Goal: Information Seeking & Learning: Learn about a topic

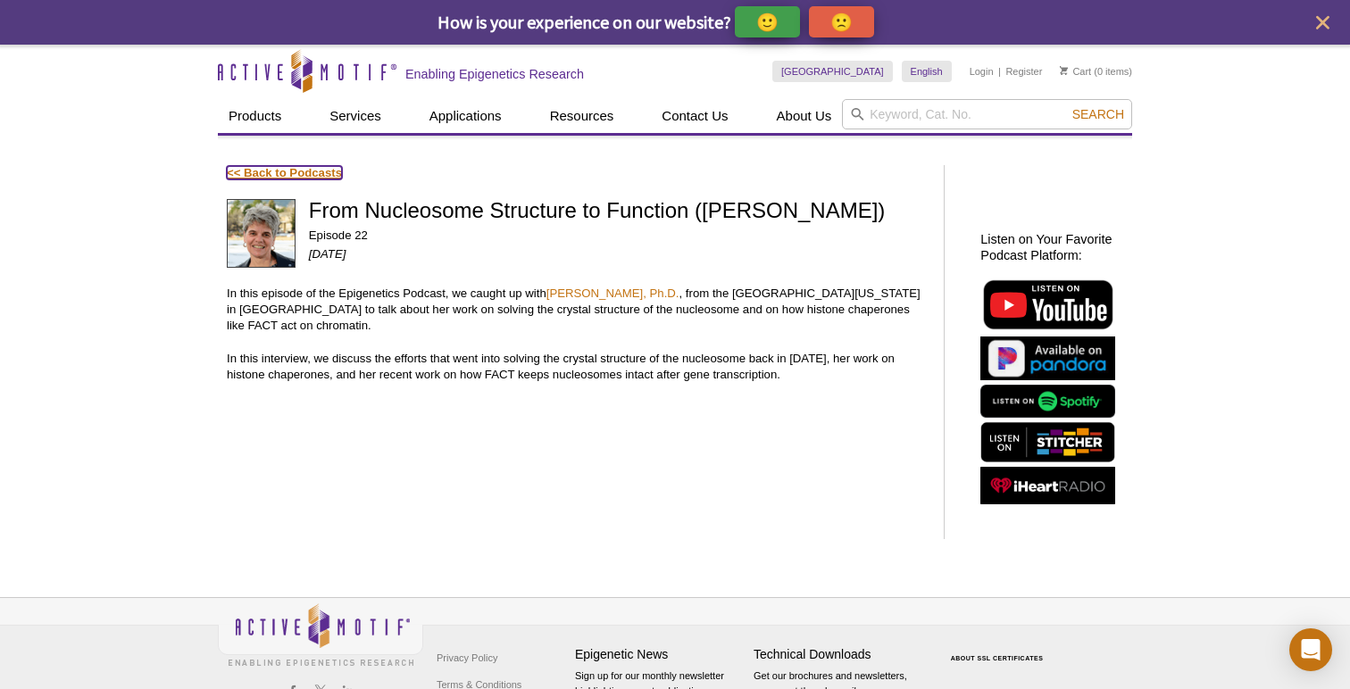
click at [278, 172] on link "<< Back to Podcasts" at bounding box center [284, 172] width 115 height 13
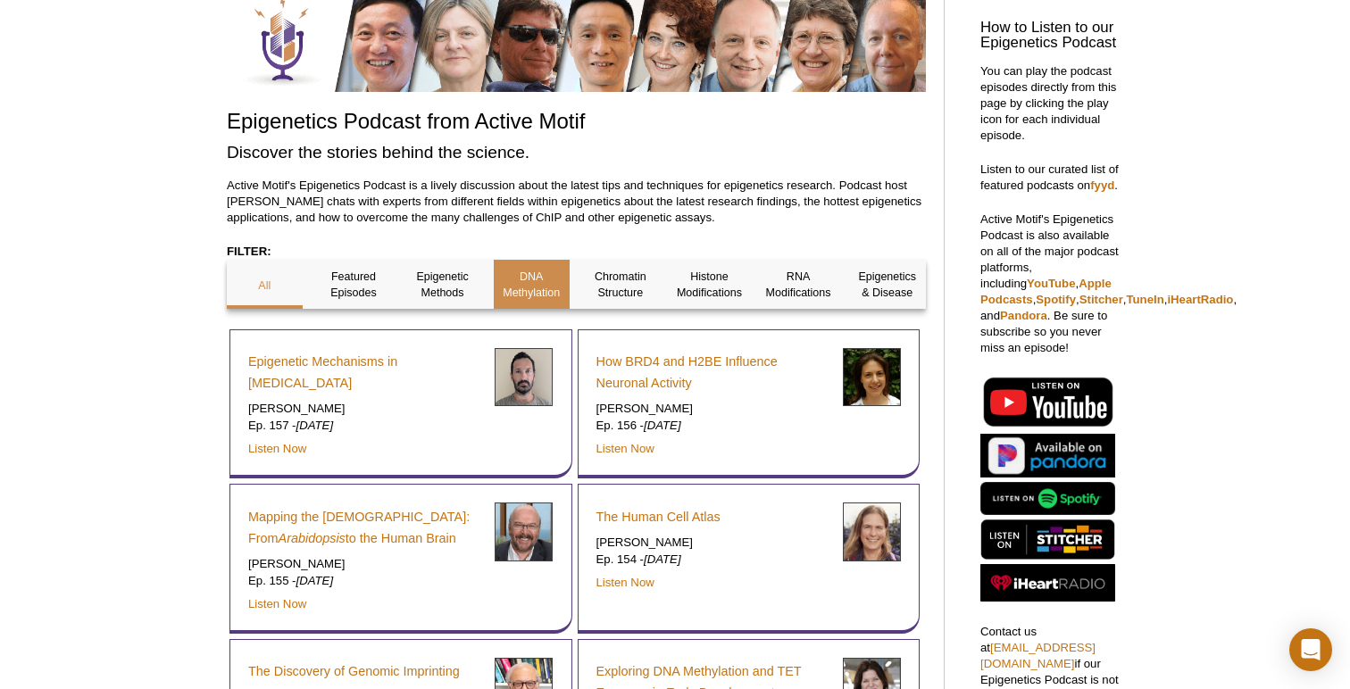
scroll to position [262, 0]
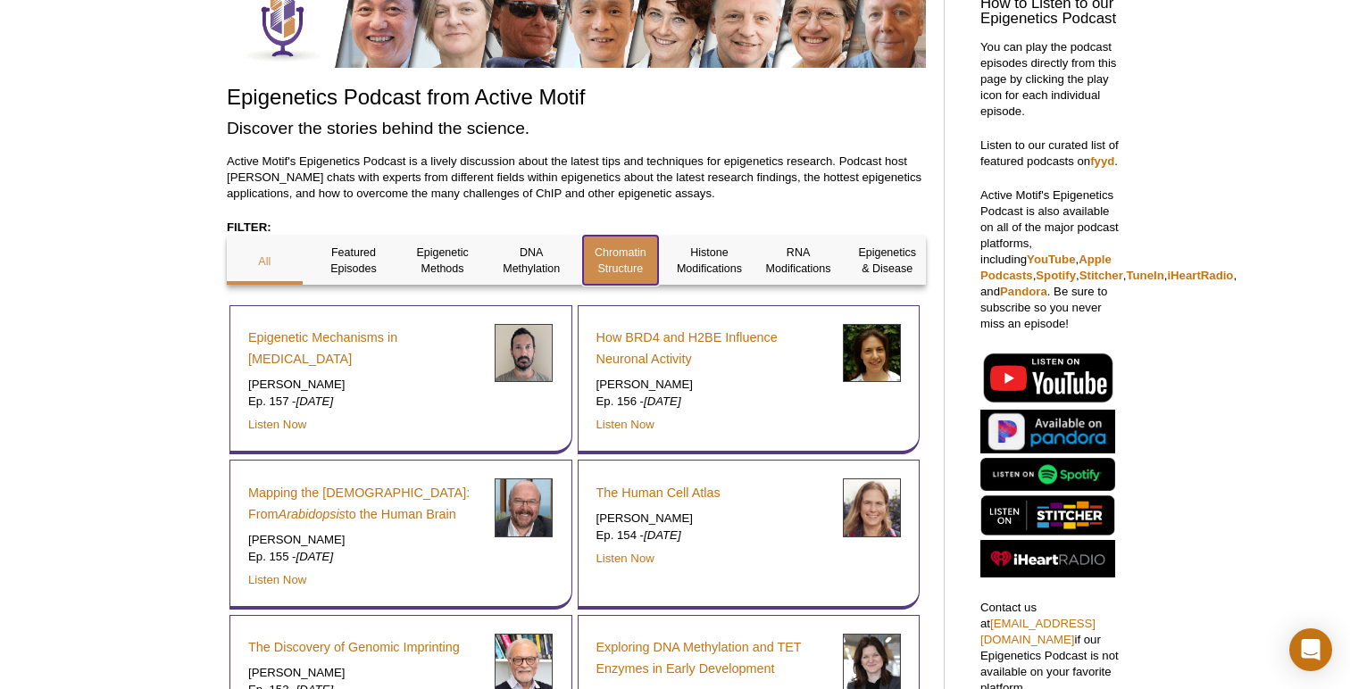
click at [620, 260] on p "Chromatin Structure" at bounding box center [621, 261] width 76 height 32
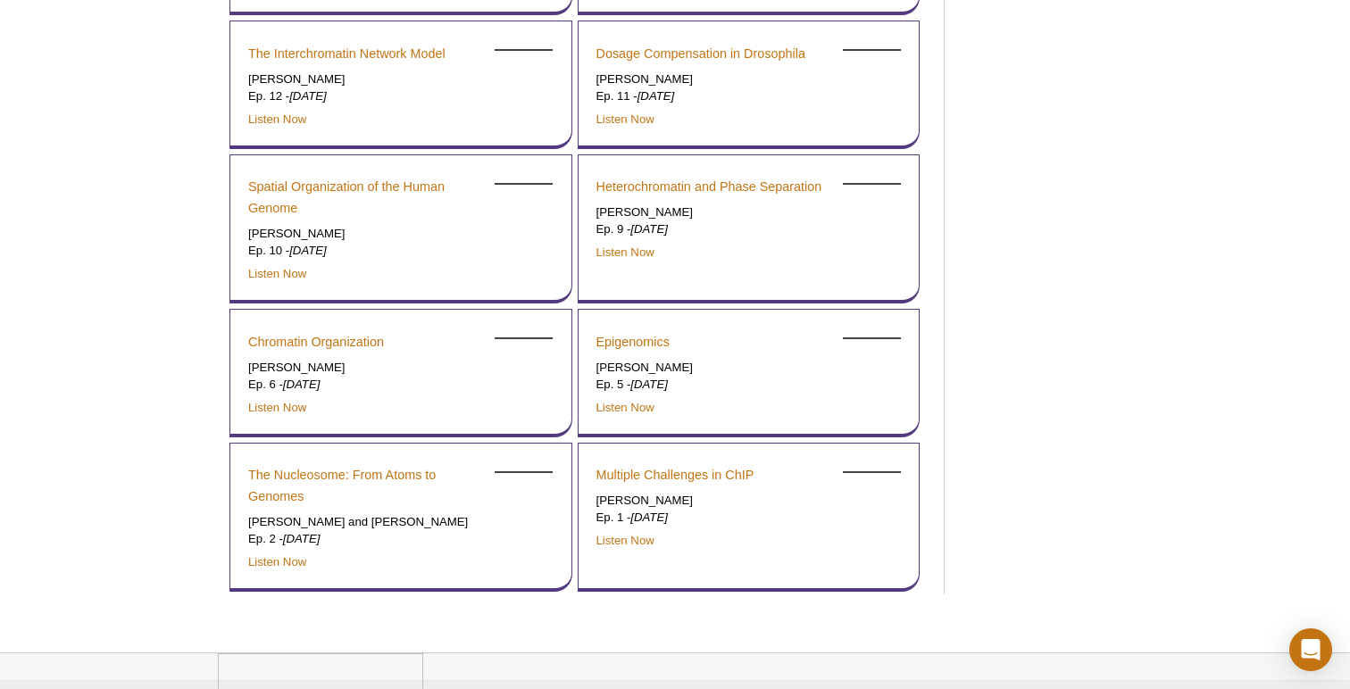
scroll to position [3692, 0]
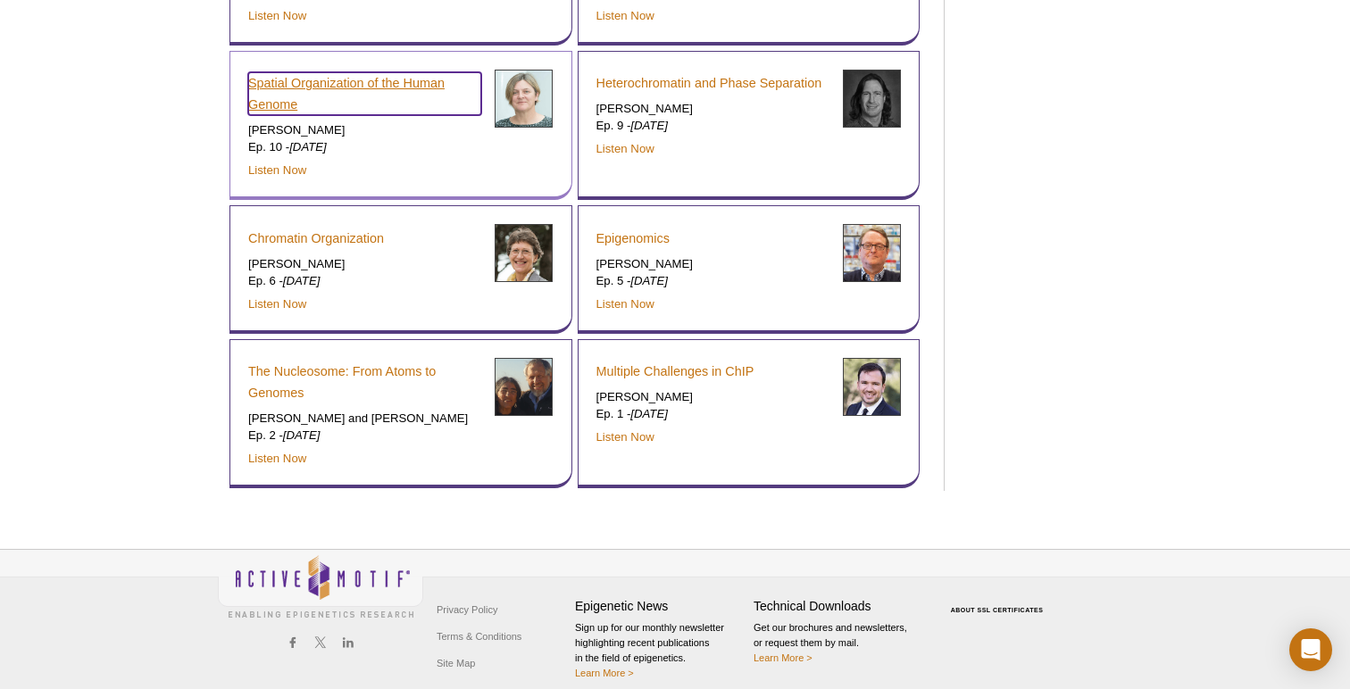
click at [301, 82] on link "Spatial Organization of the Human Genome" at bounding box center [364, 93] width 233 height 43
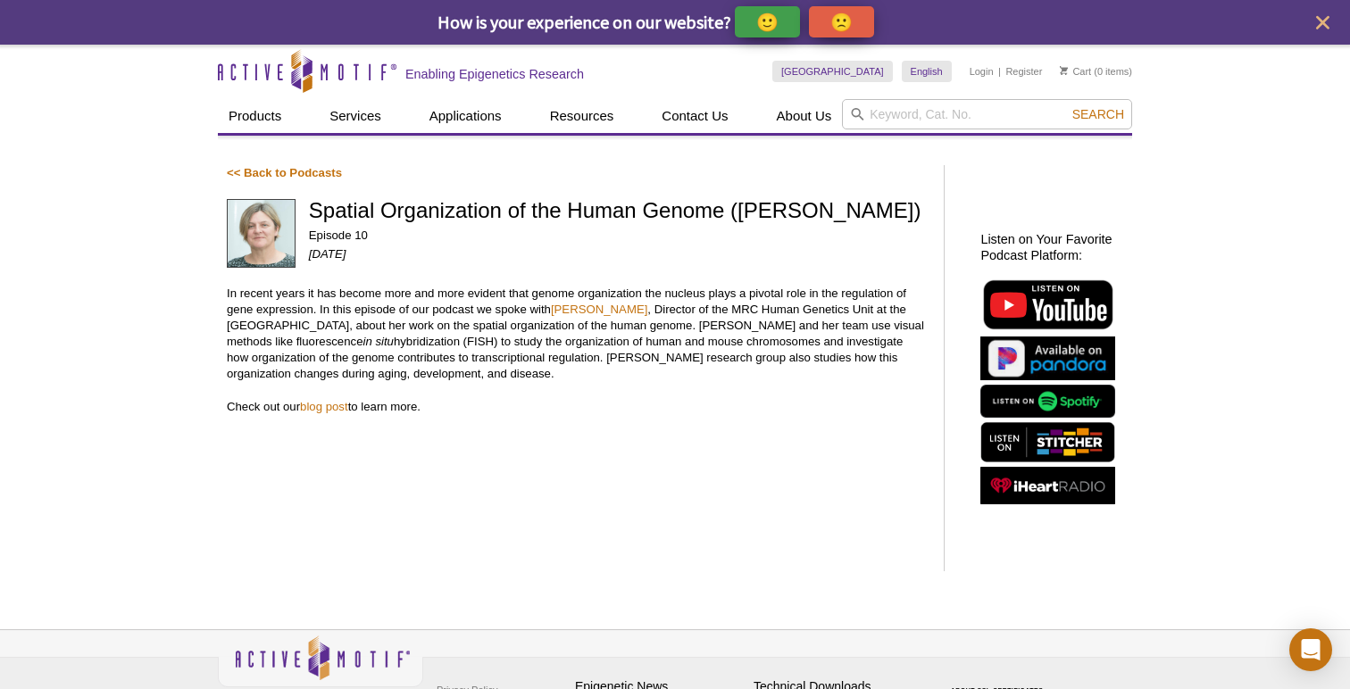
click at [512, 369] on p "In recent years it has become more and more evident that genome organization th…" at bounding box center [576, 334] width 699 height 96
click at [393, 337] on em "in situ" at bounding box center [378, 341] width 30 height 13
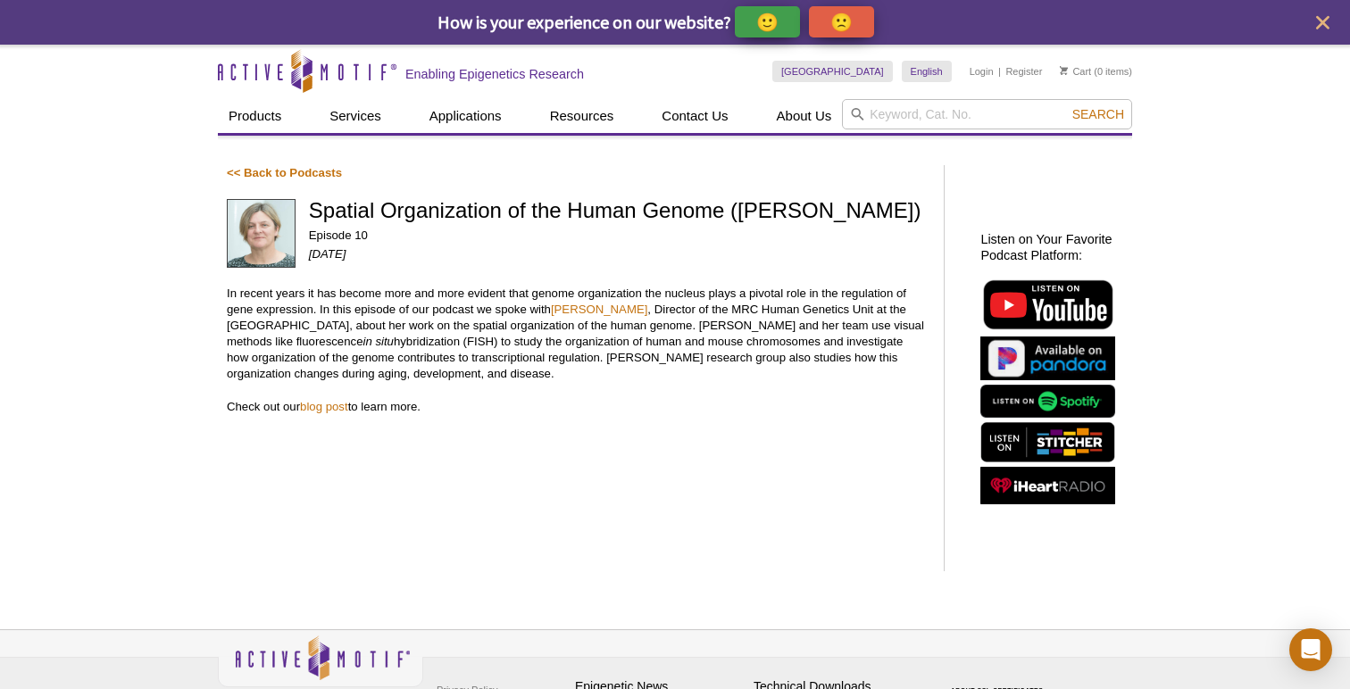
click at [393, 337] on em "in situ" at bounding box center [378, 341] width 30 height 13
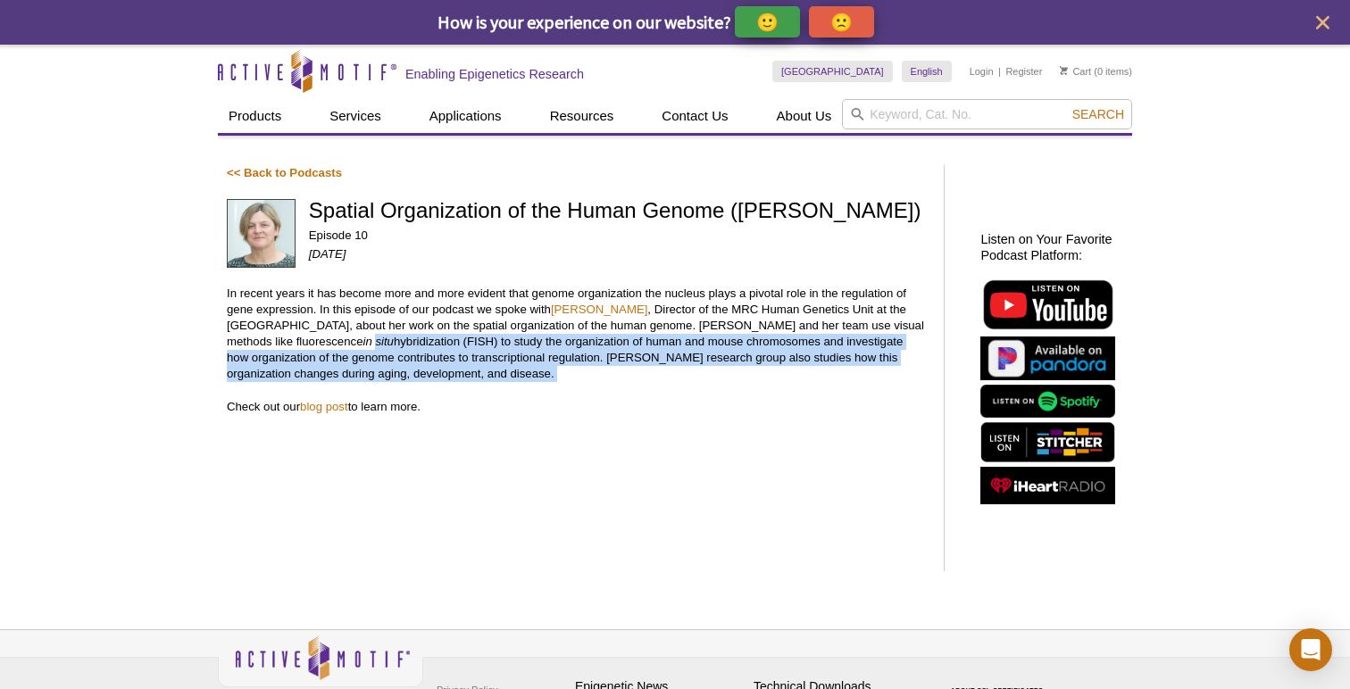
drag, startPoint x: 434, startPoint y: 337, endPoint x: 538, endPoint y: 383, distance: 114.3
click at [538, 383] on div "<< Back to Podcasts Spatial Organization of the Human Genome ([PERSON_NAME]) Ep…" at bounding box center [576, 368] width 699 height 406
click at [583, 371] on p "In recent years it has become more and more evident that genome organization th…" at bounding box center [576, 334] width 699 height 96
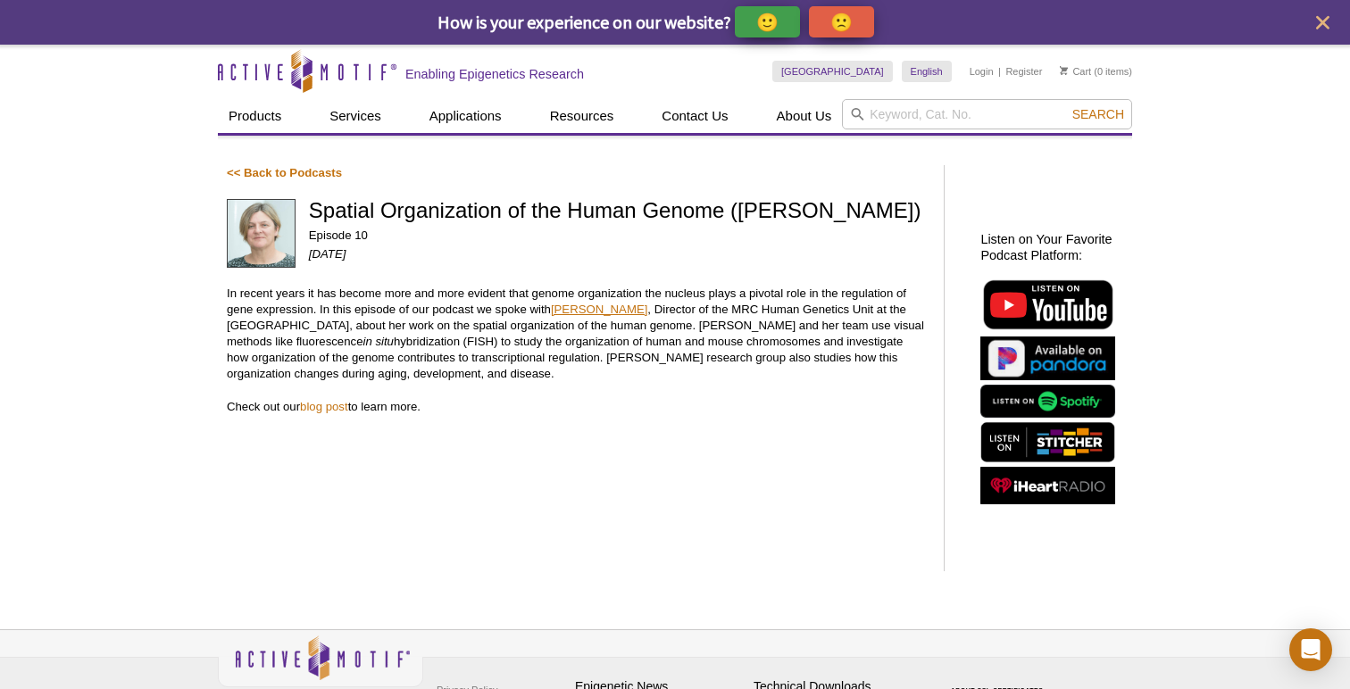
click at [626, 306] on link "[PERSON_NAME]" at bounding box center [599, 309] width 96 height 13
click at [647, 307] on link "[PERSON_NAME]" at bounding box center [599, 309] width 96 height 13
click at [766, 36] on div "🙂" at bounding box center [767, 21] width 65 height 31
